Goal: Transaction & Acquisition: Purchase product/service

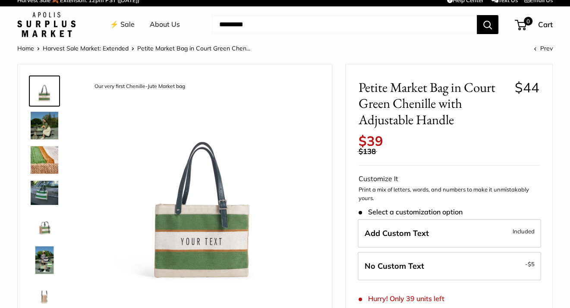
scroll to position [7, 0]
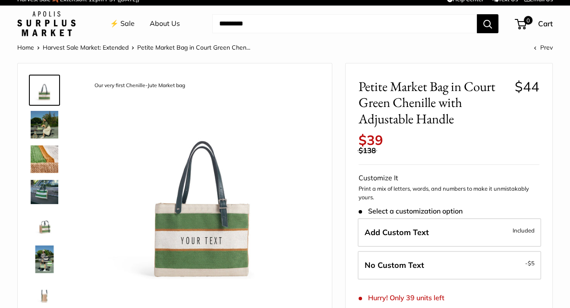
click at [31, 128] on img at bounding box center [45, 125] width 28 height 28
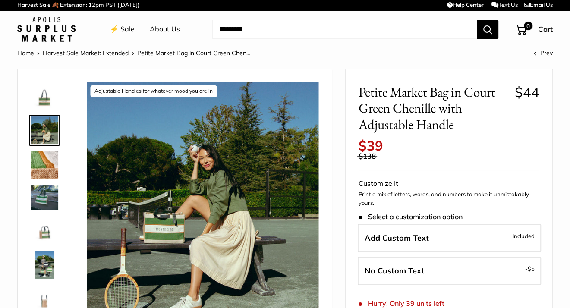
scroll to position [0, 0]
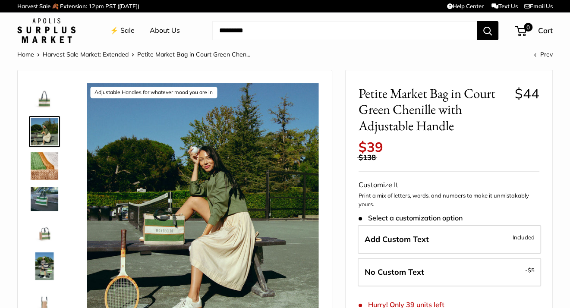
click at [53, 237] on img at bounding box center [45, 232] width 28 height 28
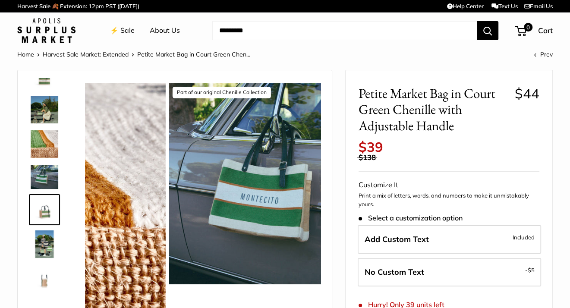
scroll to position [23, 0]
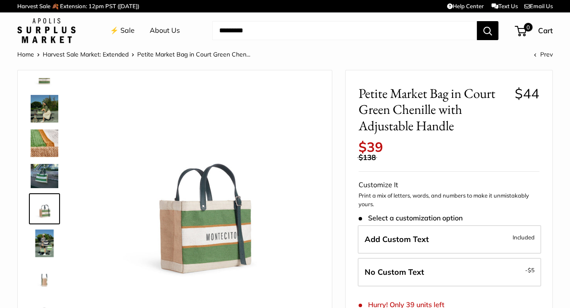
click at [47, 248] on img at bounding box center [45, 244] width 28 height 28
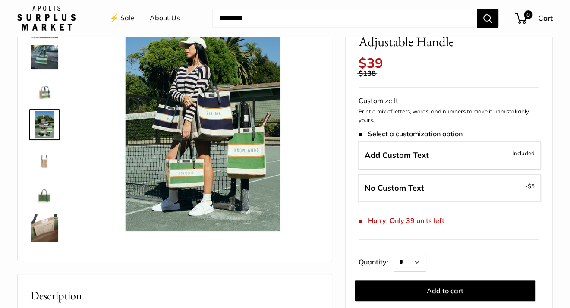
scroll to position [128, 0]
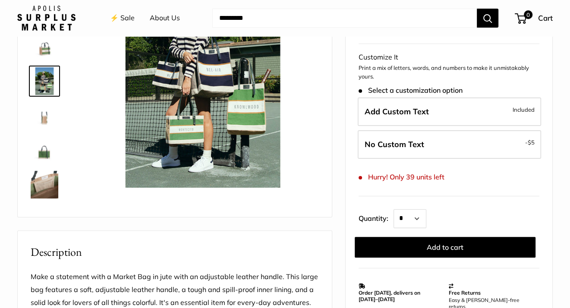
click at [44, 186] on img at bounding box center [45, 185] width 28 height 28
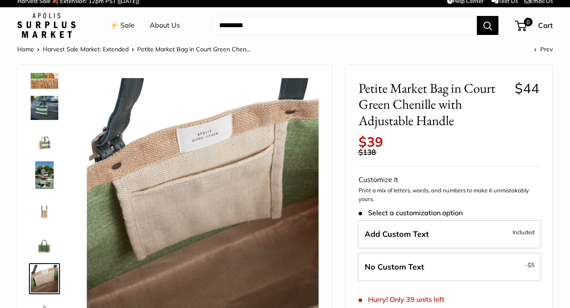
scroll to position [0, 0]
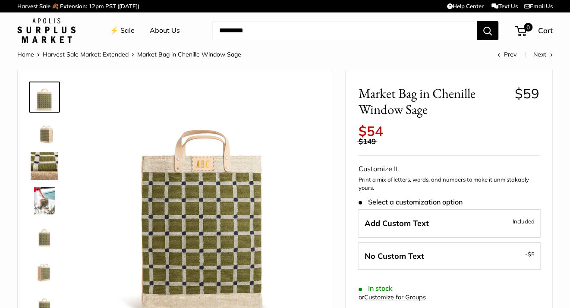
click at [48, 167] on img at bounding box center [45, 166] width 28 height 28
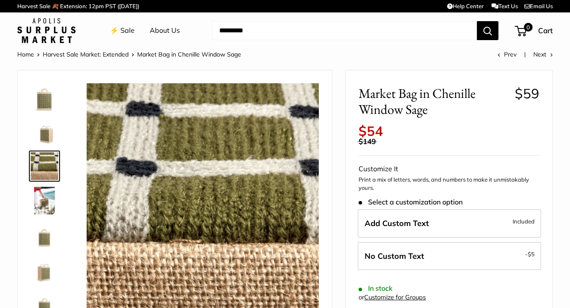
click at [49, 232] on img at bounding box center [45, 235] width 28 height 28
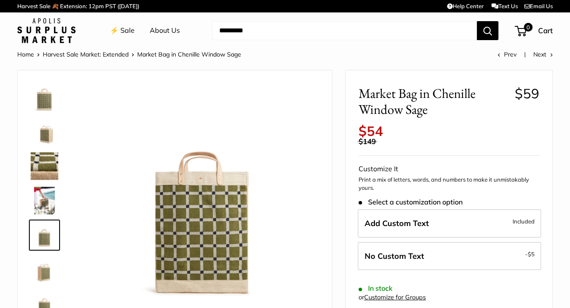
click at [47, 274] on img at bounding box center [45, 270] width 28 height 28
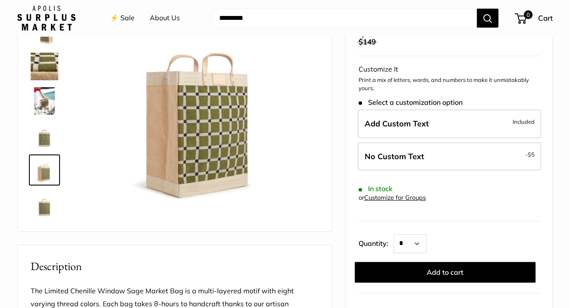
scroll to position [109, 0]
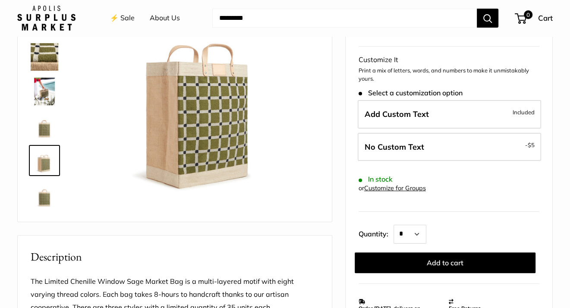
click at [34, 194] on img at bounding box center [45, 195] width 28 height 28
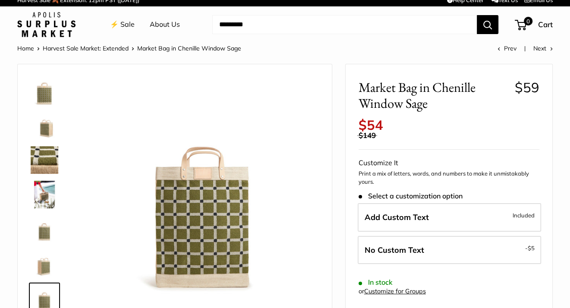
scroll to position [0, 0]
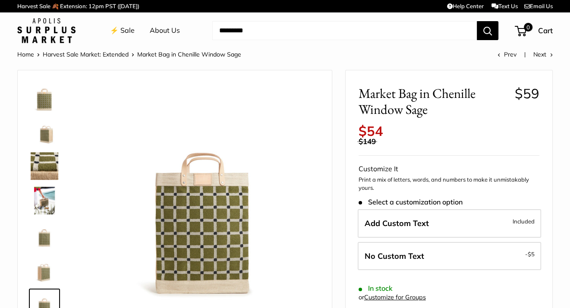
click at [31, 139] on img at bounding box center [45, 132] width 28 height 28
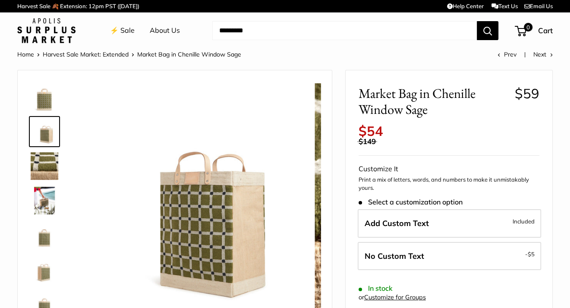
click at [34, 168] on img at bounding box center [45, 166] width 28 height 28
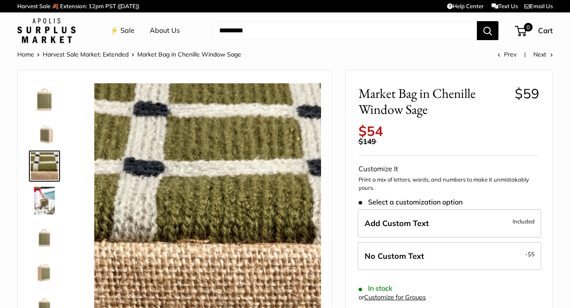
click at [35, 197] on img at bounding box center [45, 201] width 28 height 28
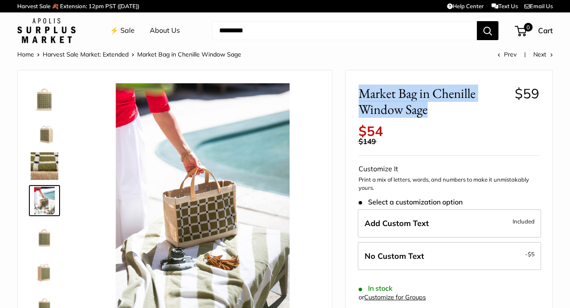
drag, startPoint x: 363, startPoint y: 97, endPoint x: 435, endPoint y: 115, distance: 74.3
click at [435, 115] on span "Market Bag in Chenille Window Sage" at bounding box center [434, 101] width 150 height 32
copy span "Market Bag in Chenille Window Sage"
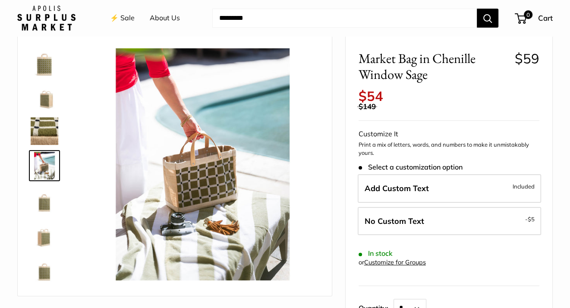
click at [477, 108] on td at bounding box center [461, 99] width 156 height 21
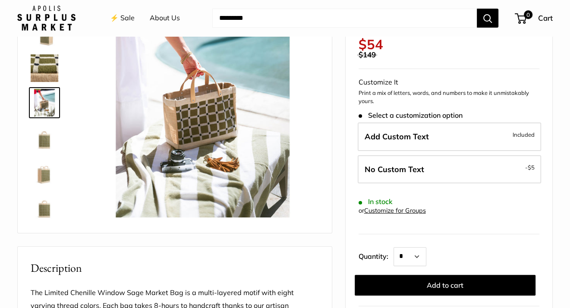
scroll to position [89, 0]
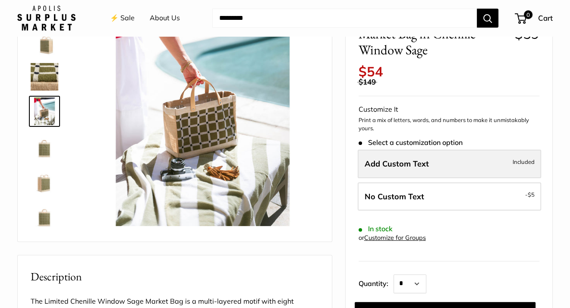
click at [434, 165] on label "Add Custom Text Included" at bounding box center [449, 164] width 183 height 28
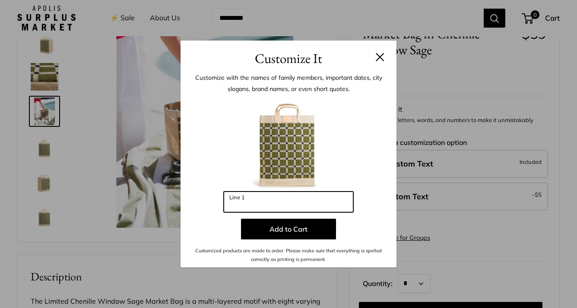
click at [285, 205] on input "Line 1" at bounding box center [289, 202] width 130 height 21
type input "**"
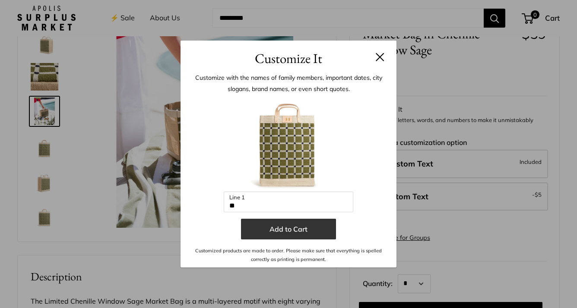
click at [283, 225] on button "Add to Cart" at bounding box center [288, 229] width 95 height 21
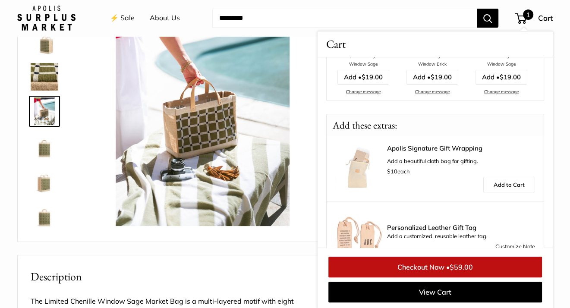
scroll to position [200, 0]
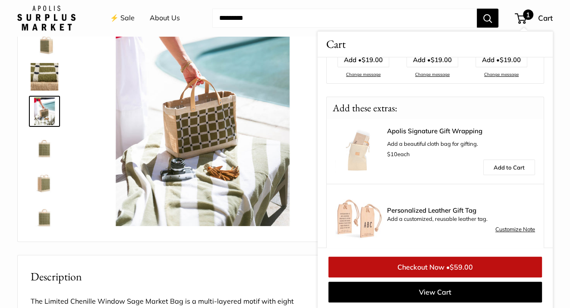
click at [426, 266] on link "Checkout Now • $59.00" at bounding box center [436, 267] width 214 height 21
